Goal: Transaction & Acquisition: Purchase product/service

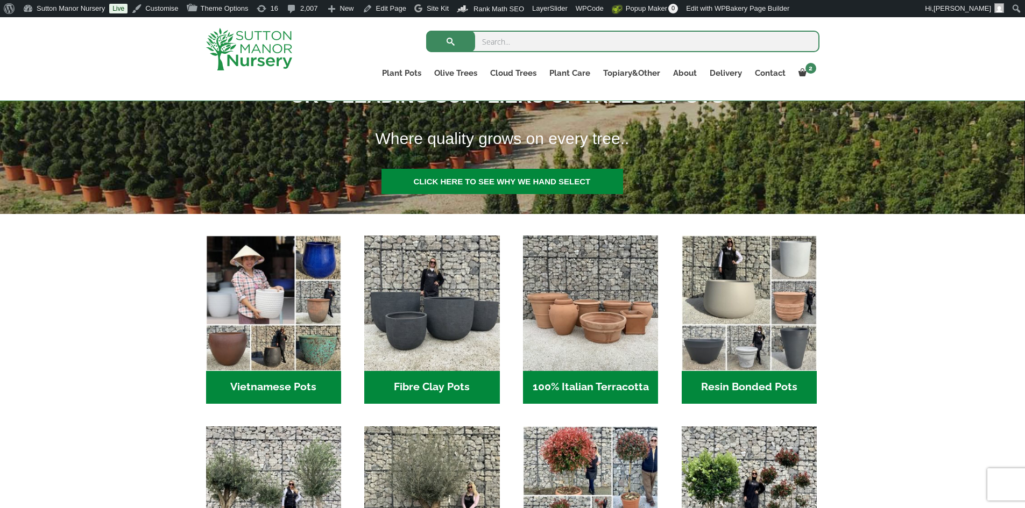
scroll to position [215, 0]
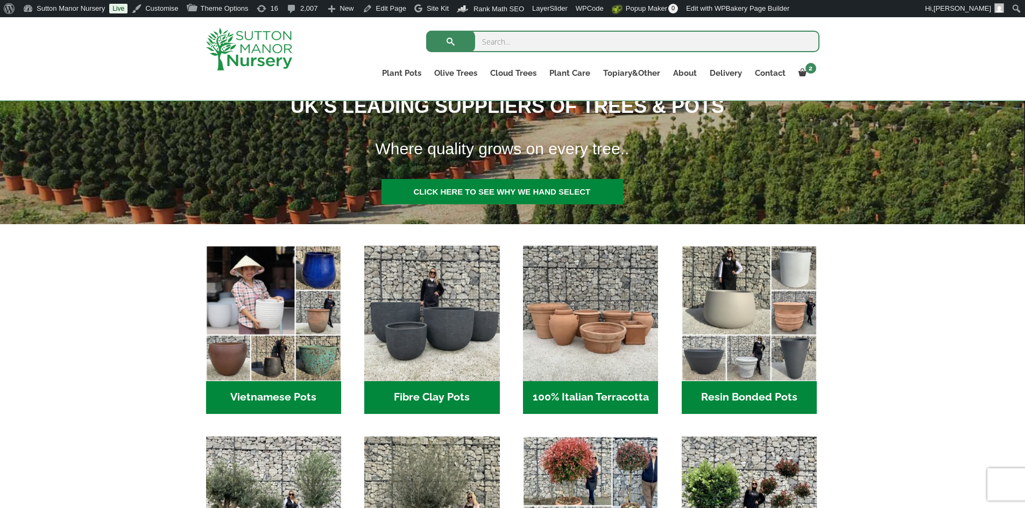
click at [639, 65] on ul "Plant Pots Resin Bonded Pots The Amalfi Pots The Milan Pots The Capri Pots The …" at bounding box center [597, 75] width 444 height 30
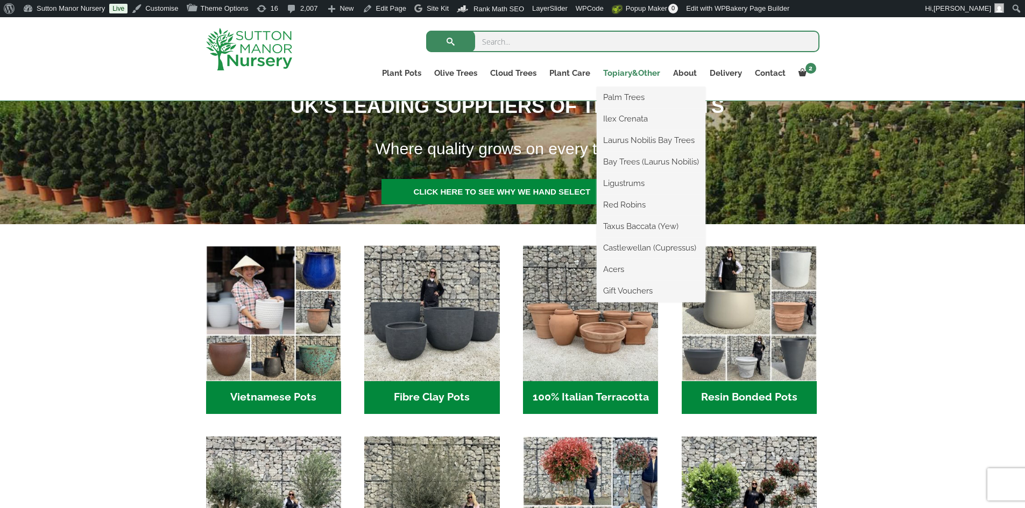
click at [635, 72] on link "Topiary&Other" at bounding box center [632, 73] width 70 height 15
click at [678, 245] on link "Castlewellan (Cupressus)" at bounding box center [651, 248] width 109 height 16
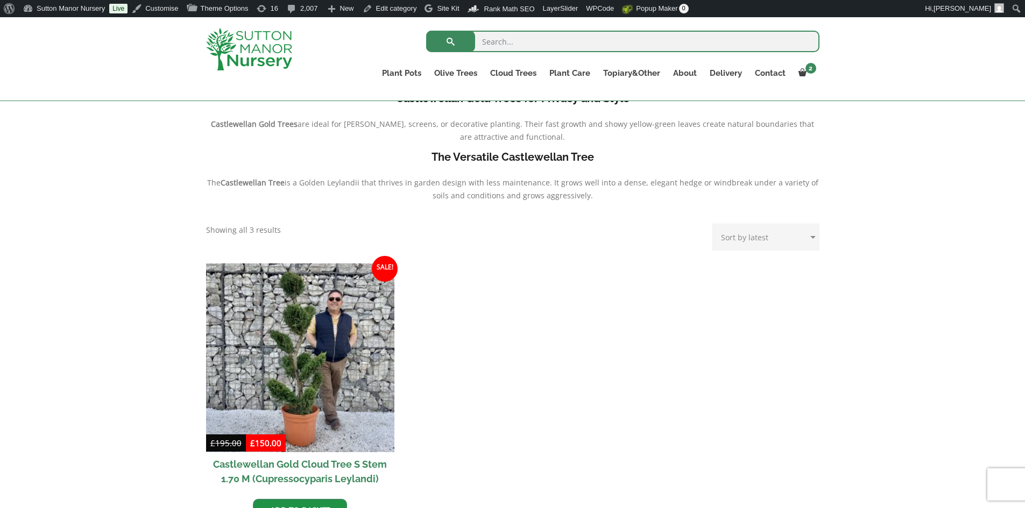
scroll to position [377, 0]
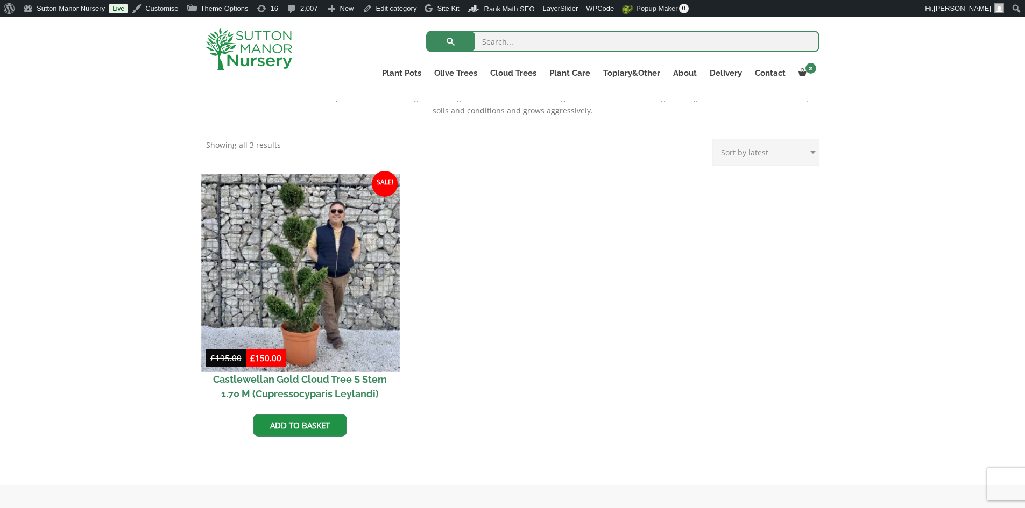
click at [255, 260] on img at bounding box center [300, 273] width 198 height 198
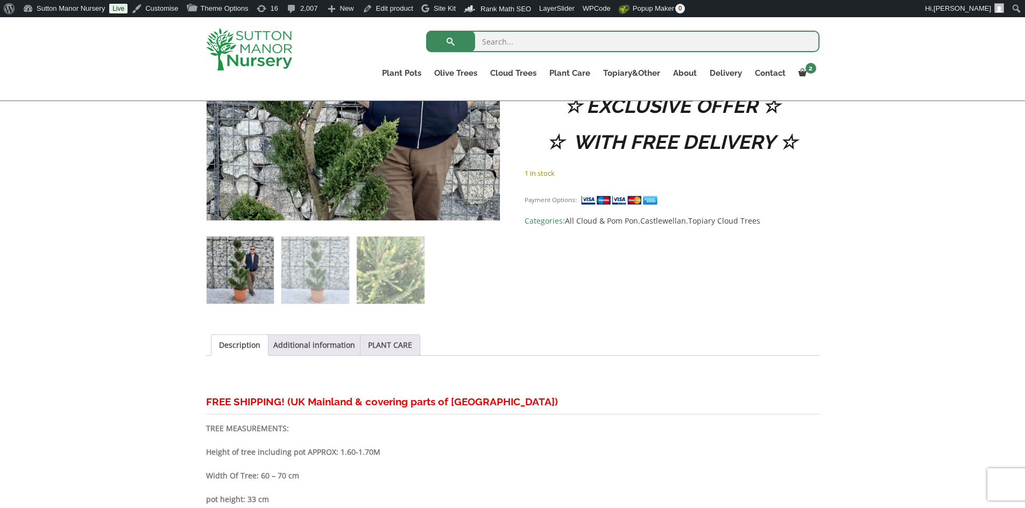
scroll to position [626, 0]
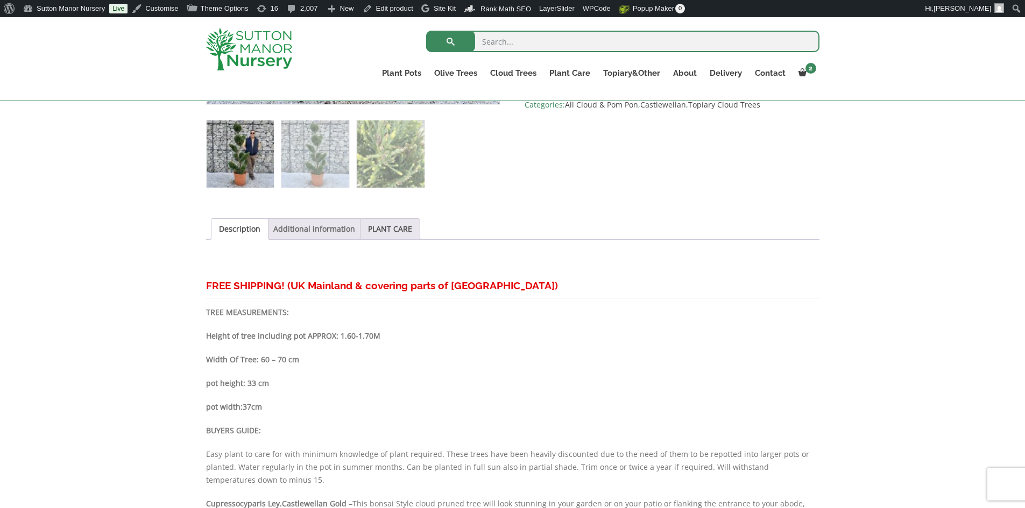
click at [335, 230] on link "Additional information" at bounding box center [314, 229] width 82 height 20
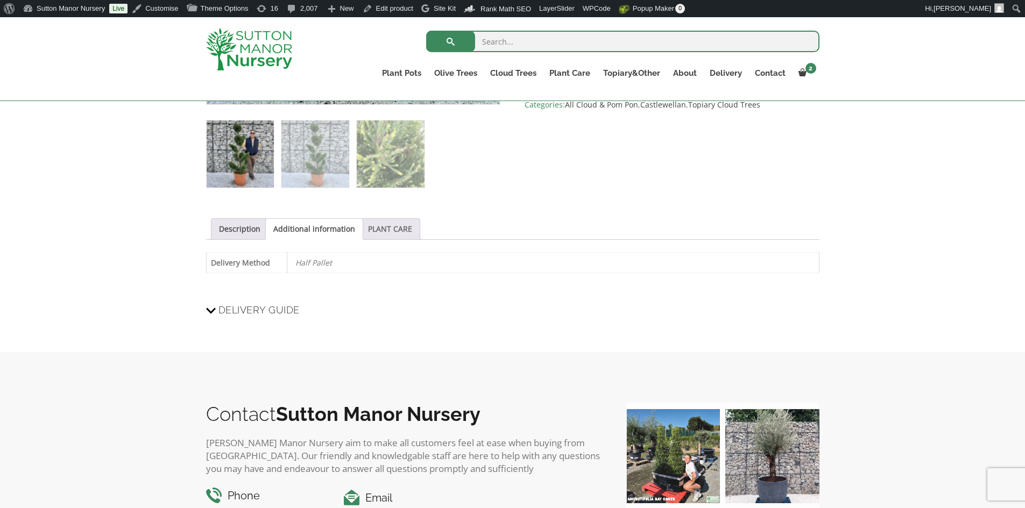
click at [377, 225] on link "PLANT CARE" at bounding box center [390, 229] width 44 height 20
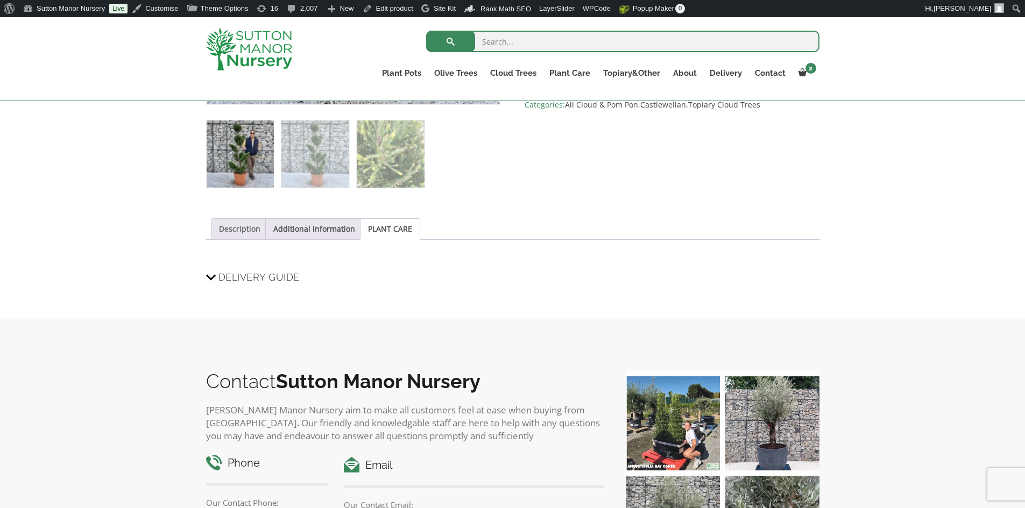
click at [246, 231] on link "Description" at bounding box center [239, 229] width 41 height 20
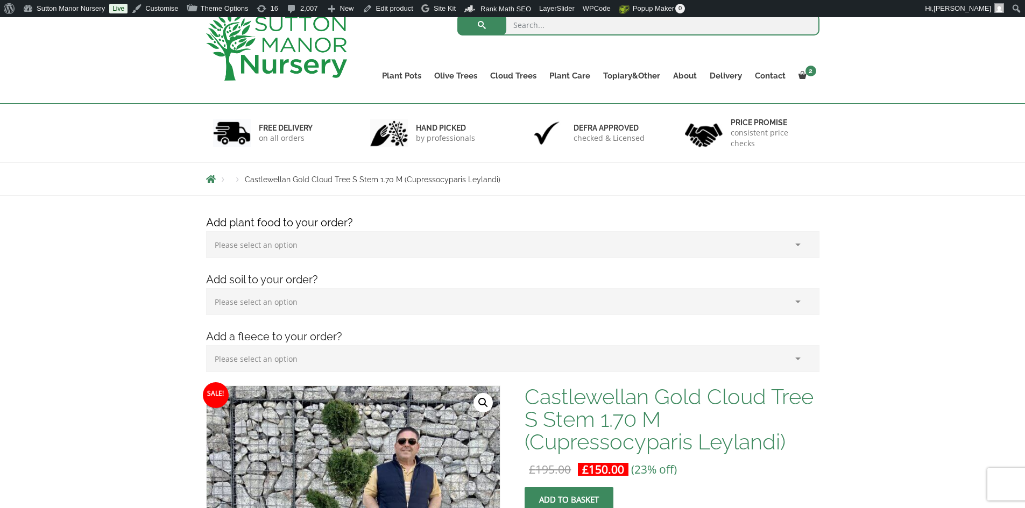
scroll to position [34, 0]
